Goal: Task Accomplishment & Management: Complete application form

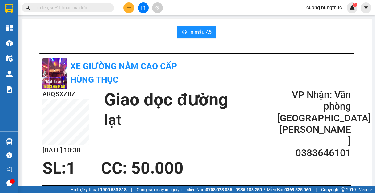
click at [129, 12] on button at bounding box center [128, 7] width 11 height 11
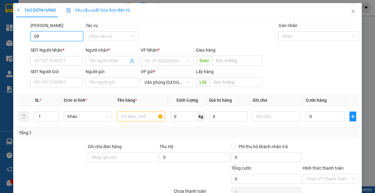
type input "0"
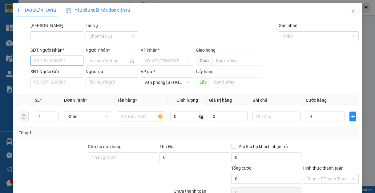
click at [49, 65] on input "SĐT Người Nhận *" at bounding box center [56, 61] width 53 height 10
click at [54, 65] on input "08187" at bounding box center [56, 61] width 53 height 10
drag, startPoint x: 78, startPoint y: 60, endPoint x: 82, endPoint y: 92, distance: 32.8
click at [82, 90] on div "Transit Pickup Surcharge Ids Transit Deliver Surcharge Ids Transit Deliver Surc…" at bounding box center [187, 117] width 342 height 191
type input "0818707606"
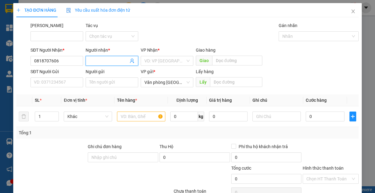
click at [107, 62] on input "Người nhận *" at bounding box center [108, 61] width 39 height 7
type input "anh dũng"
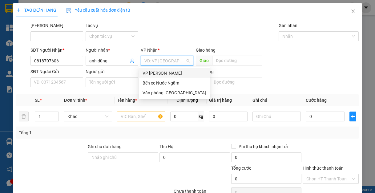
click at [181, 59] on input "search" at bounding box center [164, 60] width 41 height 9
click at [166, 93] on div "Văn phòng [GEOGRAPHIC_DATA]" at bounding box center [173, 93] width 63 height 7
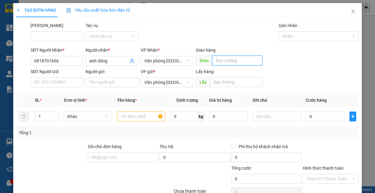
click at [233, 62] on input "text" at bounding box center [237, 61] width 50 height 10
type input "d"
type input "đông văn"
click at [44, 120] on input "1" at bounding box center [46, 116] width 23 height 9
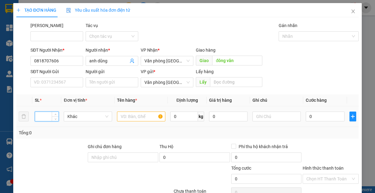
type input "5"
type input "4"
click at [146, 118] on input "text" at bounding box center [141, 117] width 48 height 10
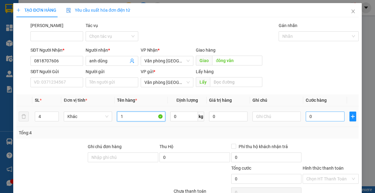
type input "1"
click at [329, 120] on input "0" at bounding box center [324, 117] width 38 height 10
type input "2"
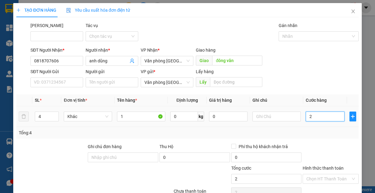
type input "25"
type input "250"
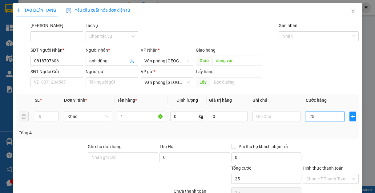
type input "250"
type input "2.500"
type input "25.000"
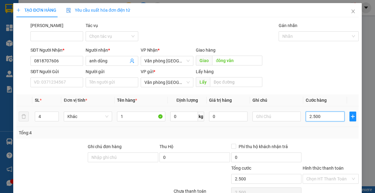
type input "25.000"
type input "250.000"
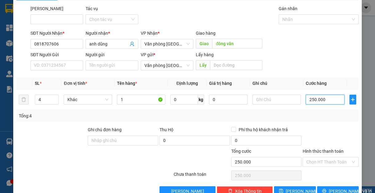
scroll to position [32, 0]
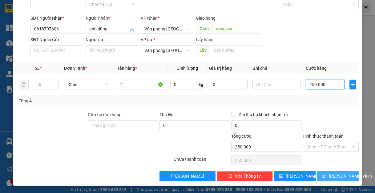
type input "250.000"
click at [335, 171] on button "[PERSON_NAME] và In" at bounding box center [338, 176] width 42 height 10
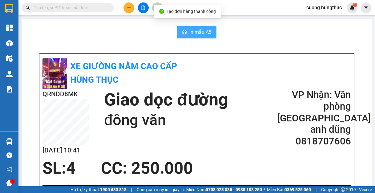
click at [204, 34] on span "In mẫu A5" at bounding box center [200, 32] width 22 height 8
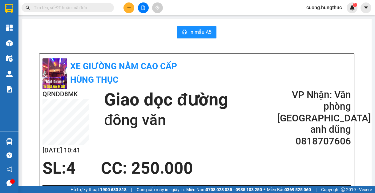
scroll to position [62, 0]
